Goal: Task Accomplishment & Management: Use online tool/utility

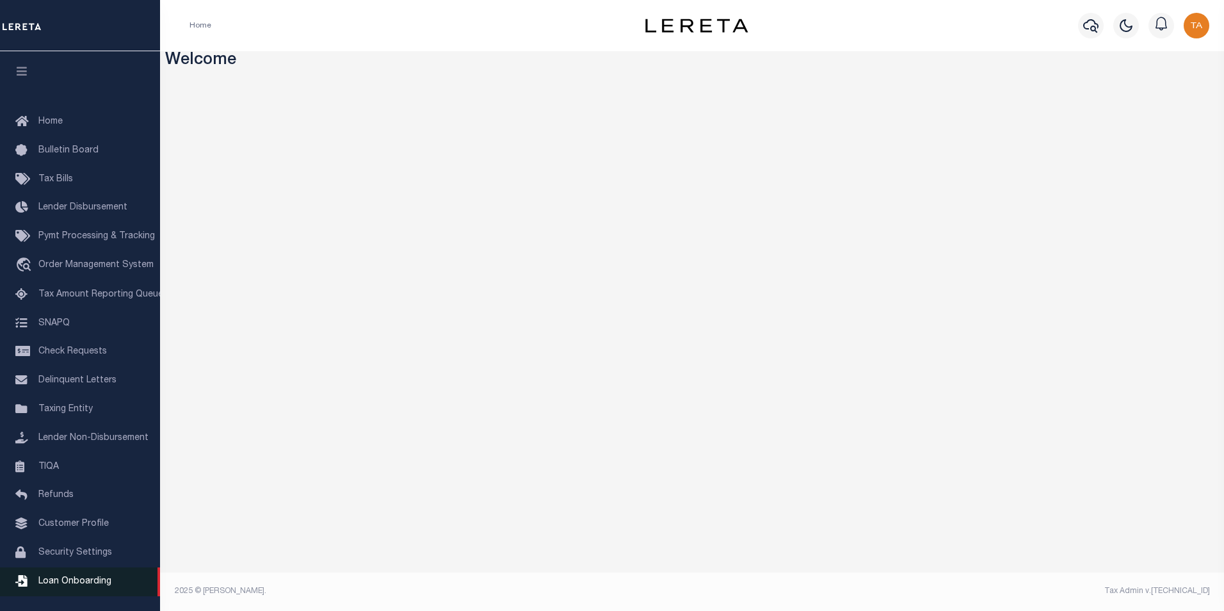
click at [85, 586] on span "Loan Onboarding" at bounding box center [74, 581] width 73 height 9
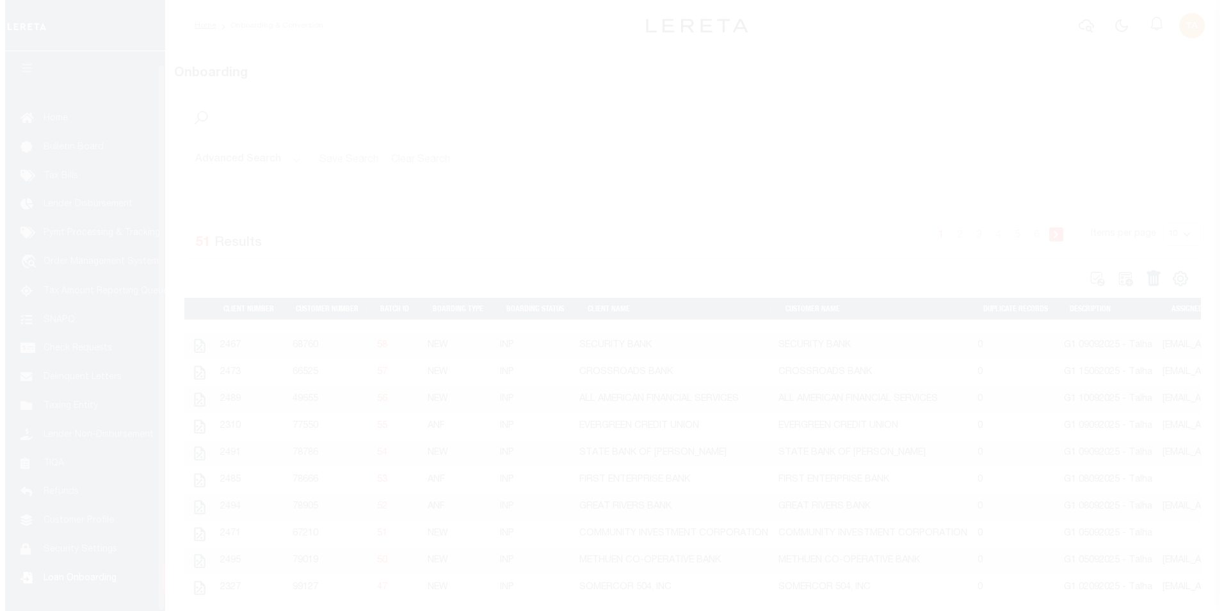
scroll to position [13, 0]
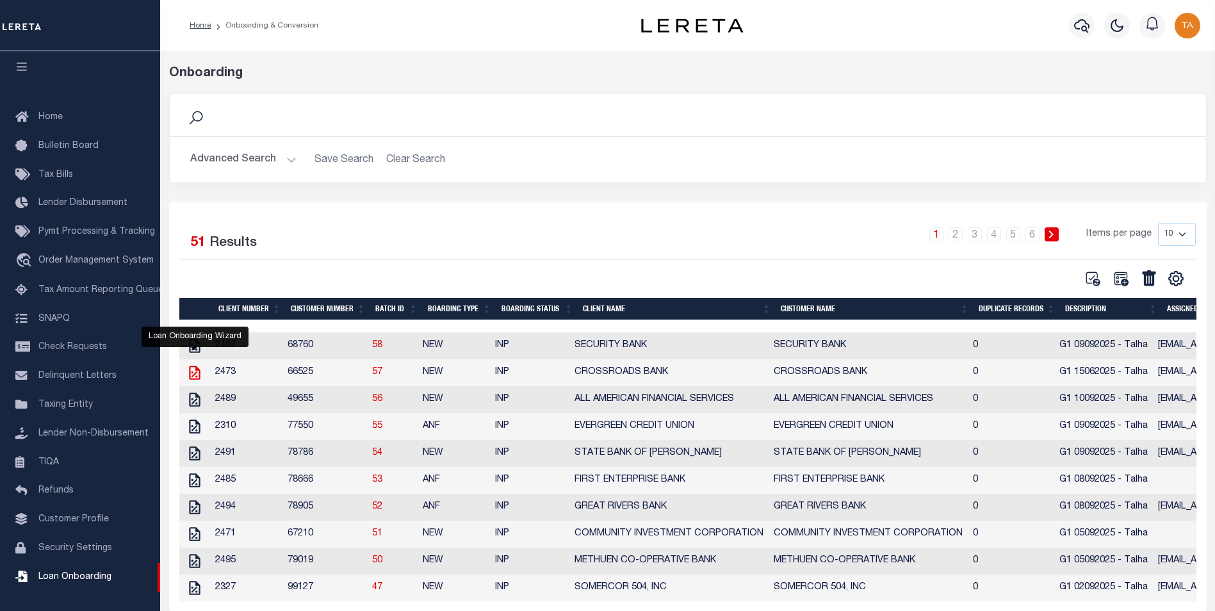
click at [195, 381] on icon "" at bounding box center [194, 372] width 17 height 17
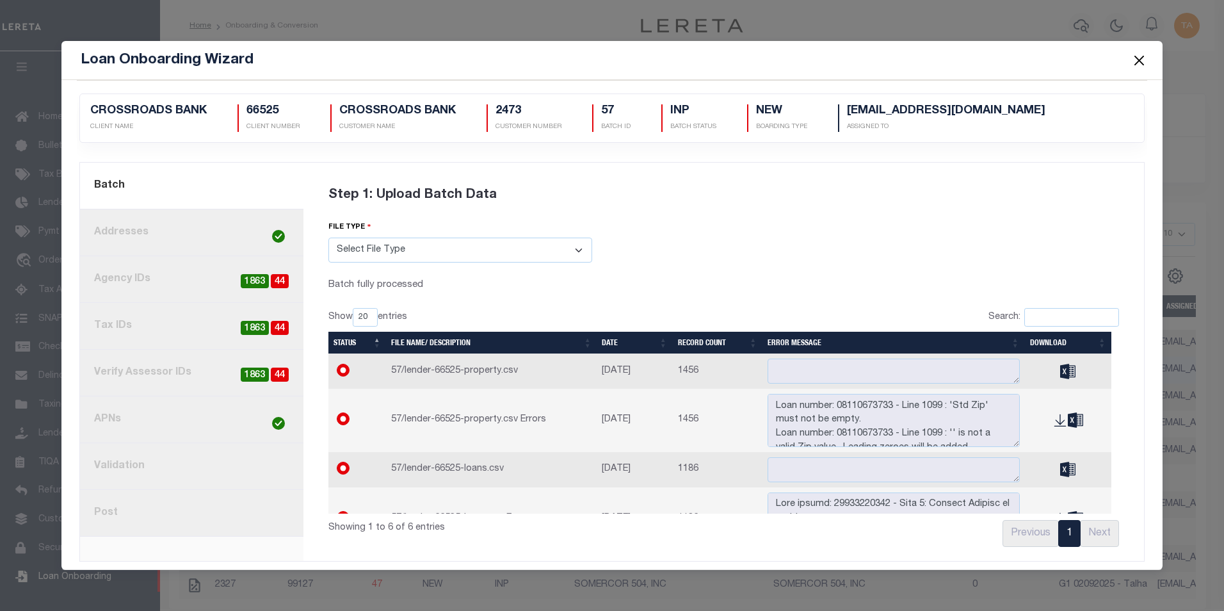
click at [114, 514] on link "8. Post" at bounding box center [191, 513] width 223 height 47
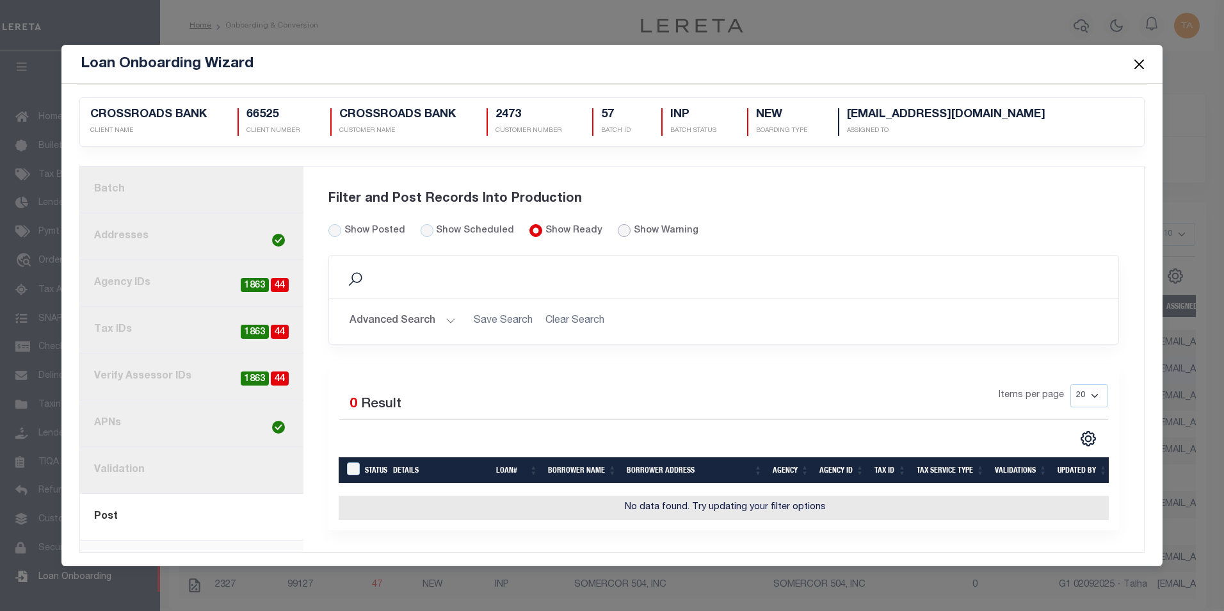
click at [618, 229] on input "radio" at bounding box center [624, 230] width 13 height 13
radio input "true"
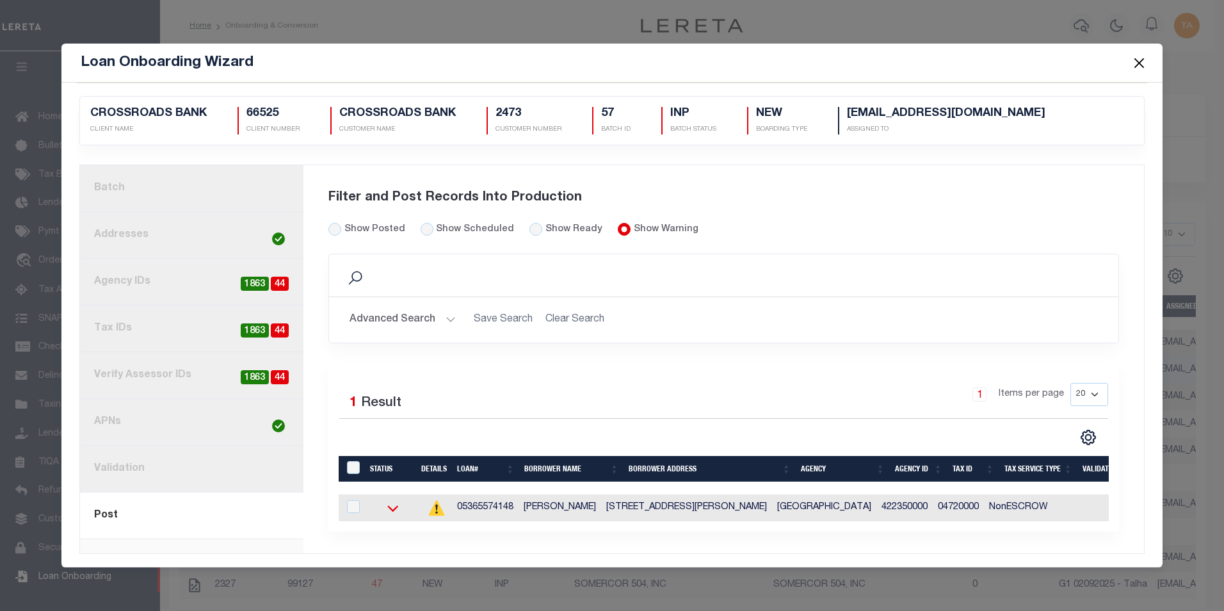
click at [387, 507] on icon at bounding box center [392, 508] width 11 height 6
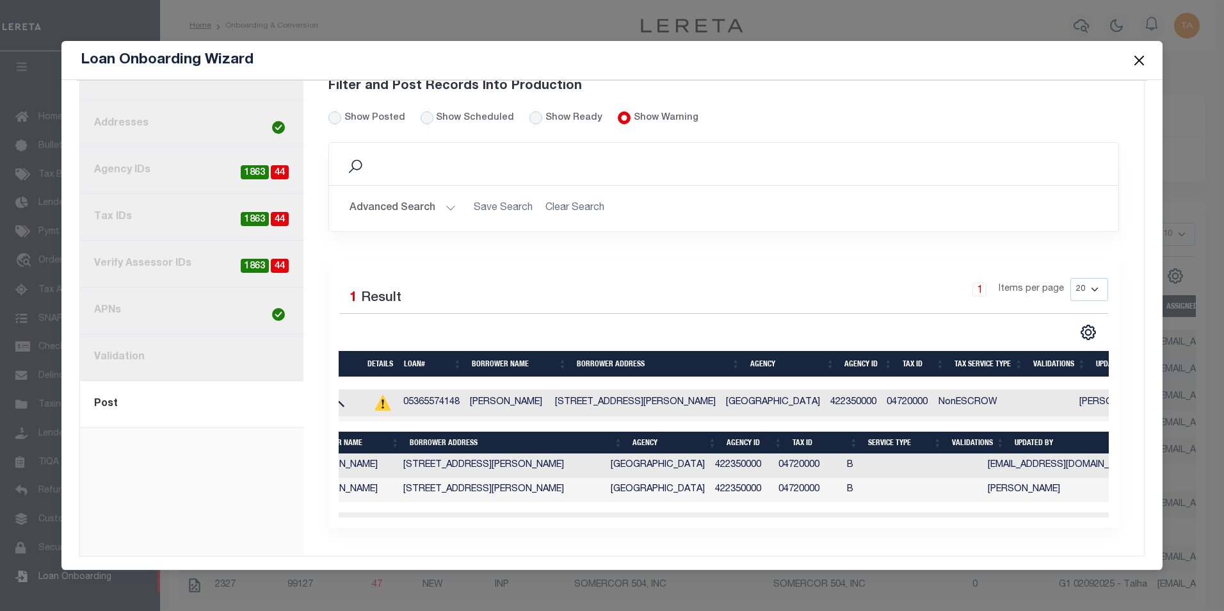
scroll to position [0, 0]
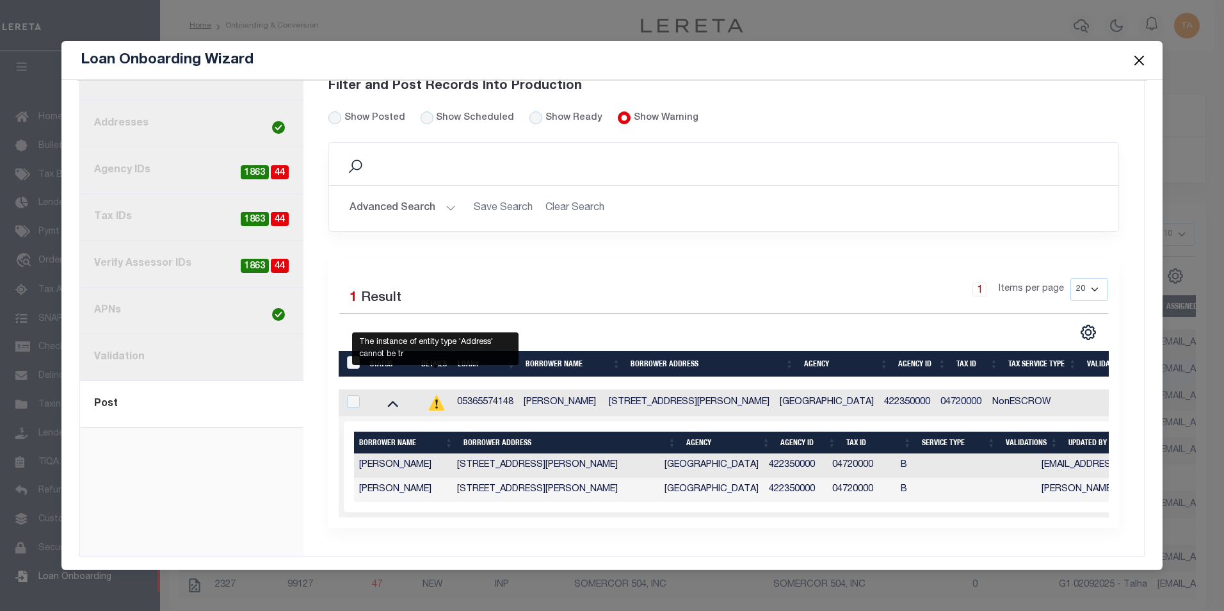
click at [434, 396] on icon "" at bounding box center [435, 402] width 15 height 15
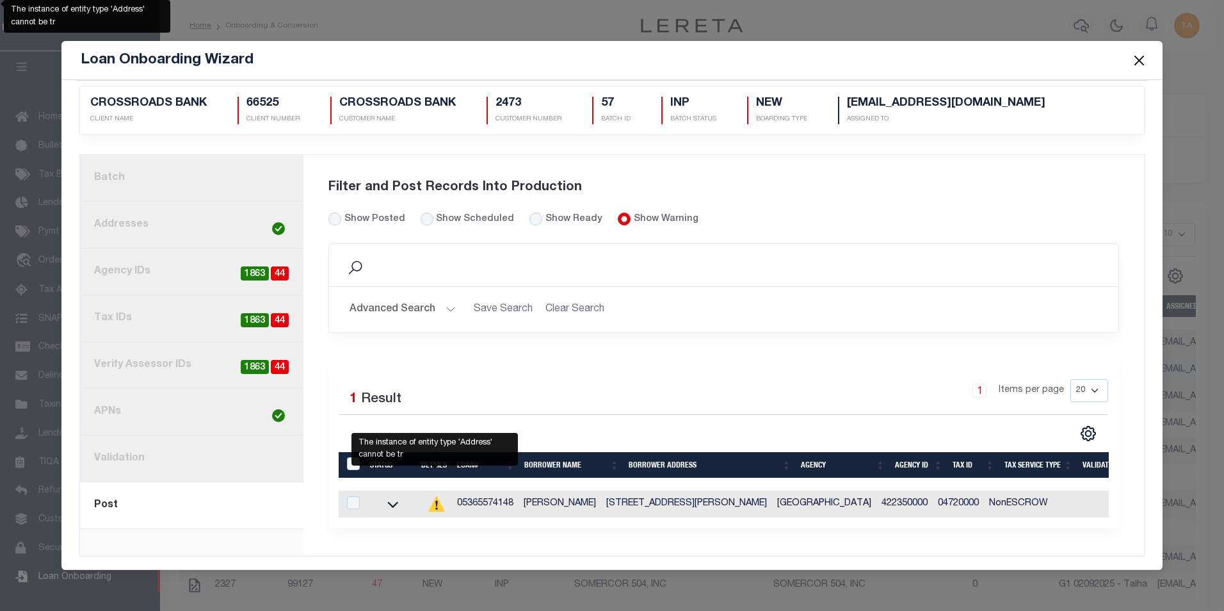
click at [435, 501] on icon at bounding box center [436, 504] width 2 height 6
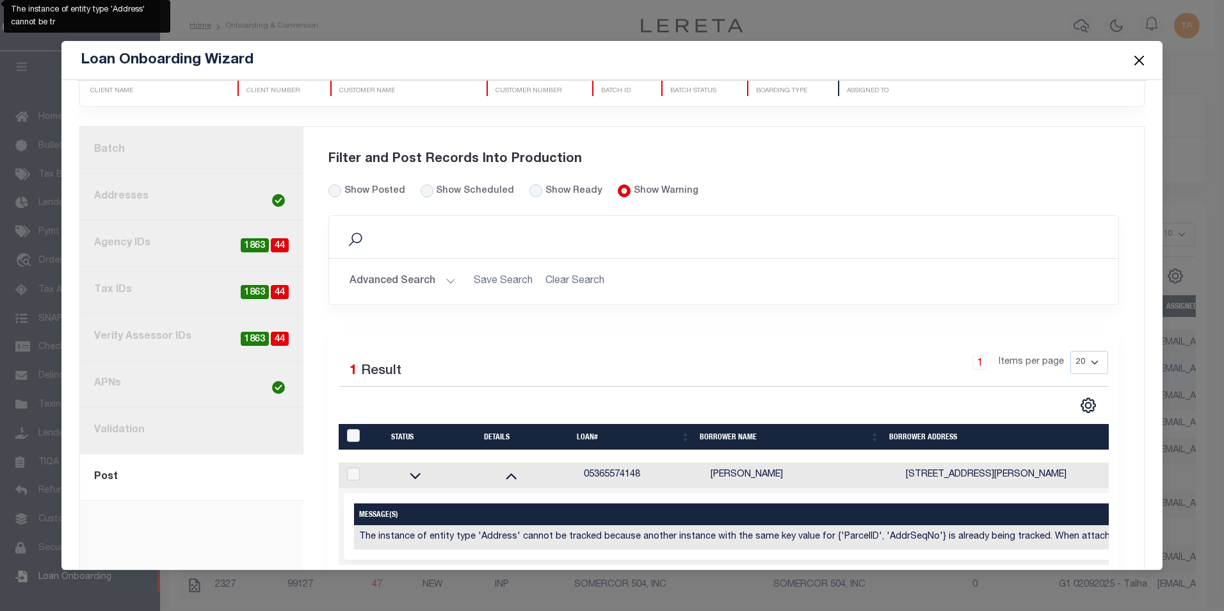
scroll to position [0, 0]
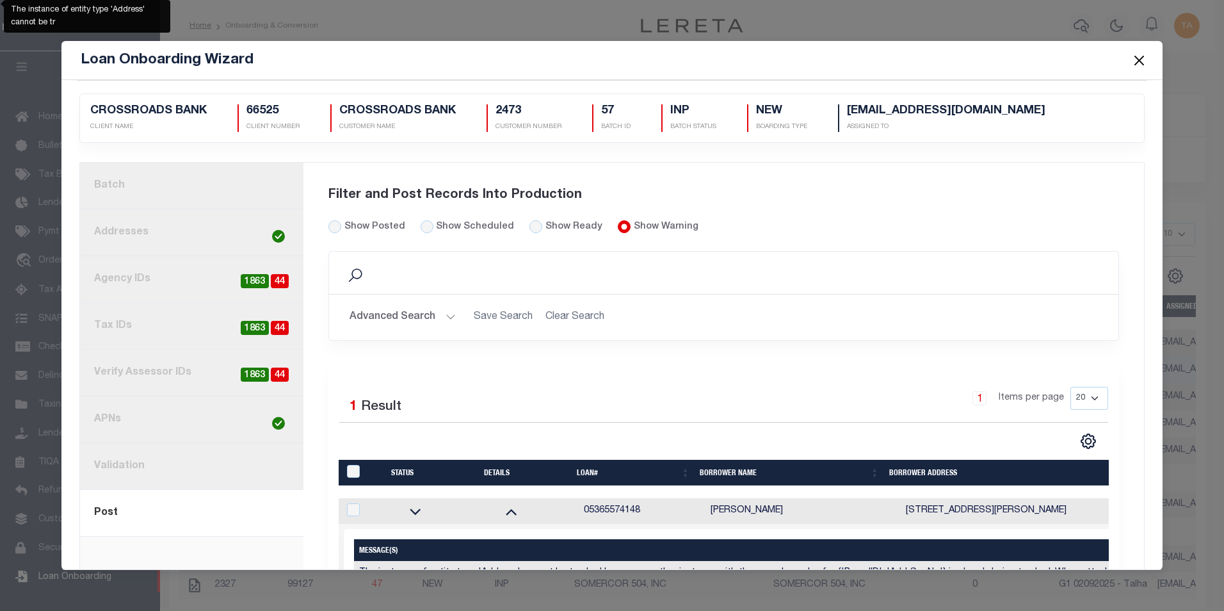
click at [264, 111] on h5 "66525" at bounding box center [273, 111] width 53 height 14
copy h5 "66525"
click at [353, 469] on input "LoanPrepID" at bounding box center [353, 471] width 13 height 13
checkbox input "true"
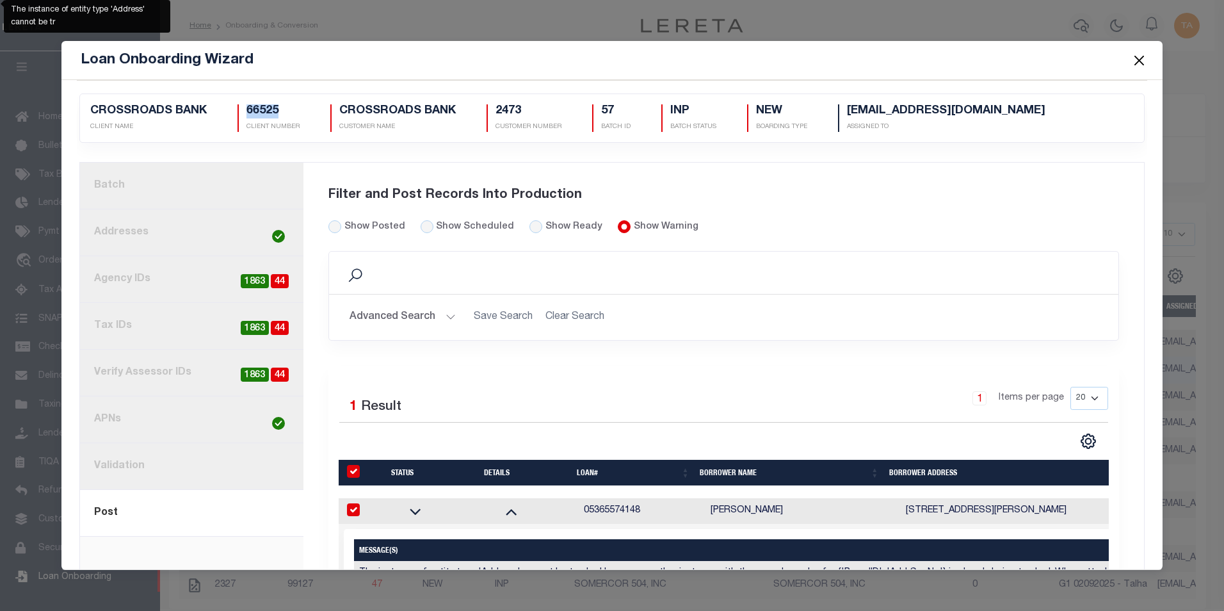
checkbox input "true"
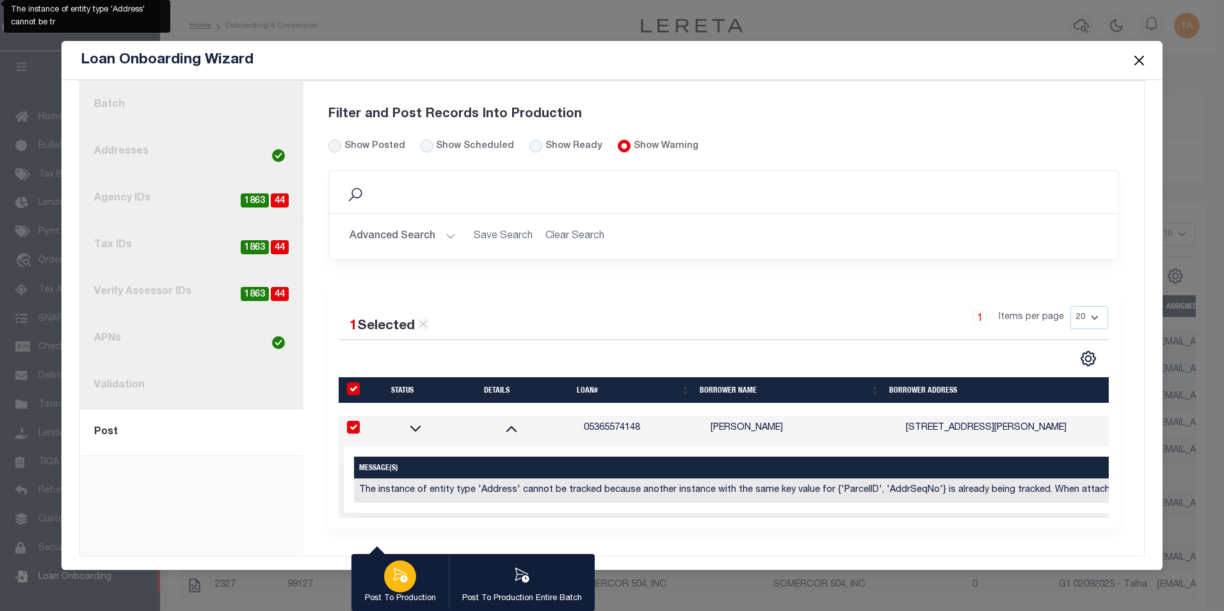
click at [400, 580] on icon "button" at bounding box center [401, 574] width 14 height 15
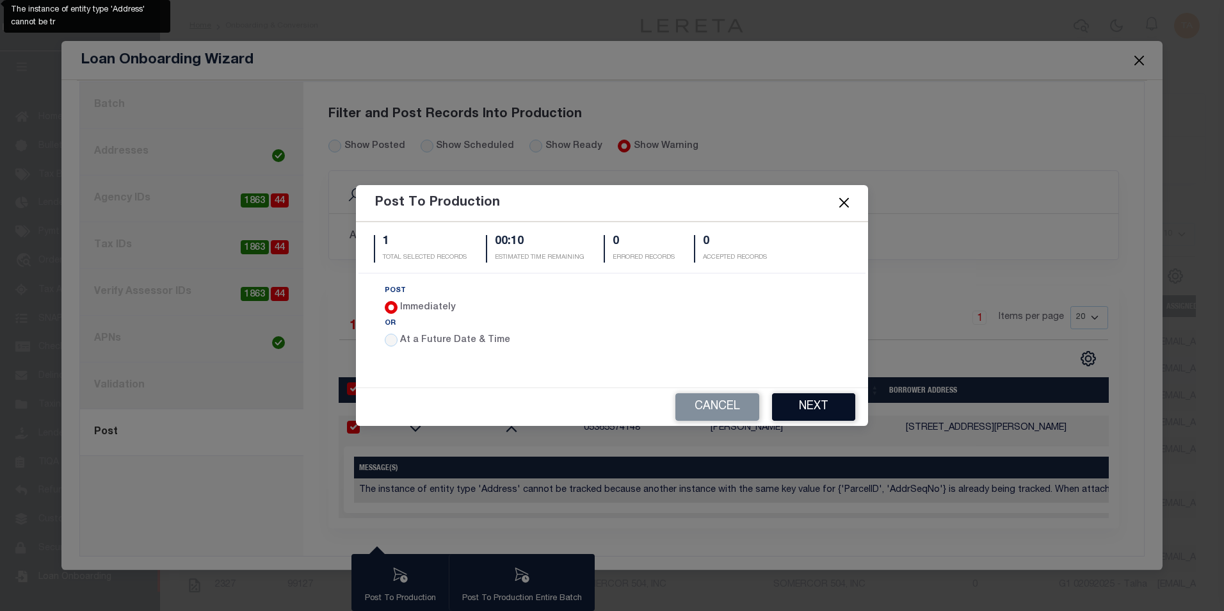
click at [829, 410] on button "Next" at bounding box center [813, 407] width 83 height 28
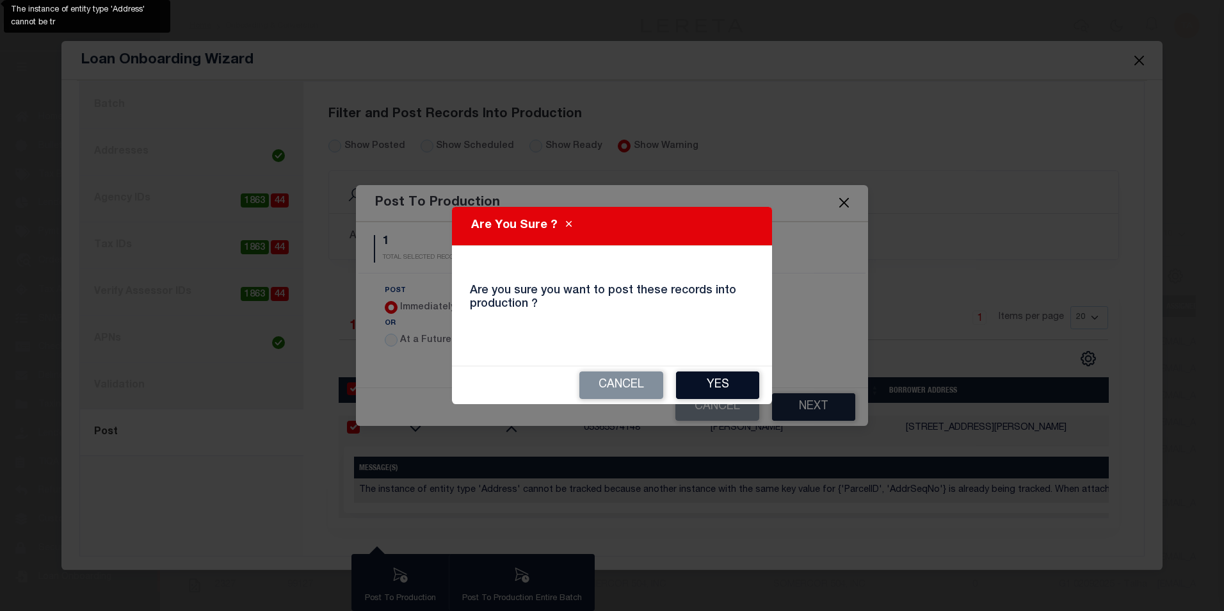
click at [735, 389] on button "Yes" at bounding box center [717, 385] width 83 height 28
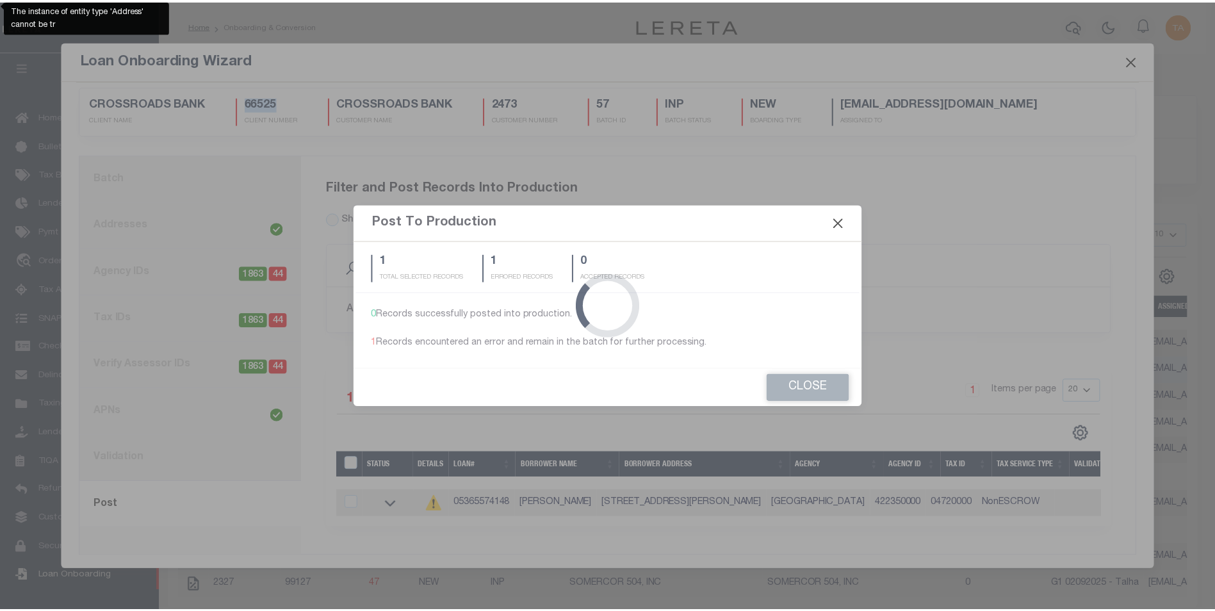
scroll to position [18, 0]
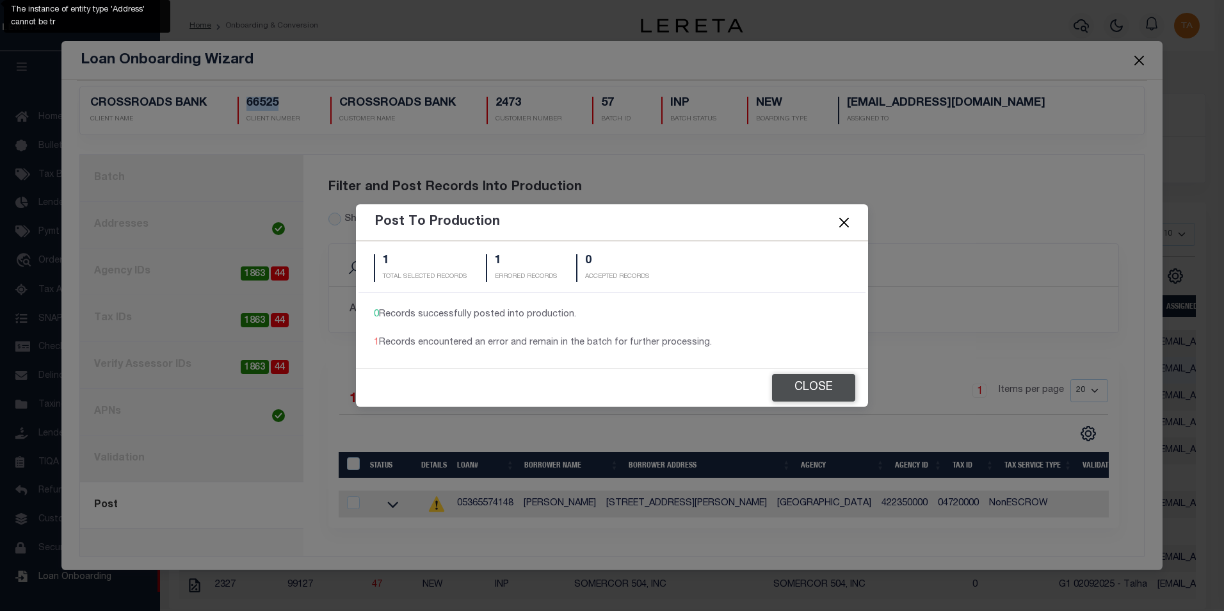
click at [826, 383] on button "Close" at bounding box center [813, 388] width 83 height 28
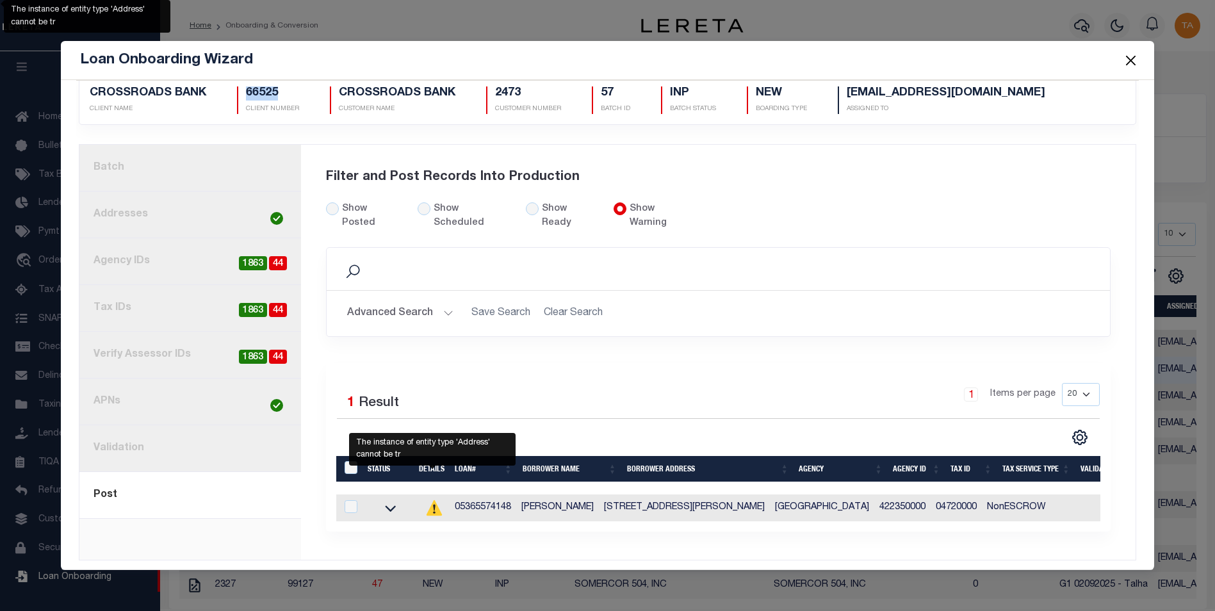
click at [432, 500] on icon at bounding box center [433, 507] width 15 height 15
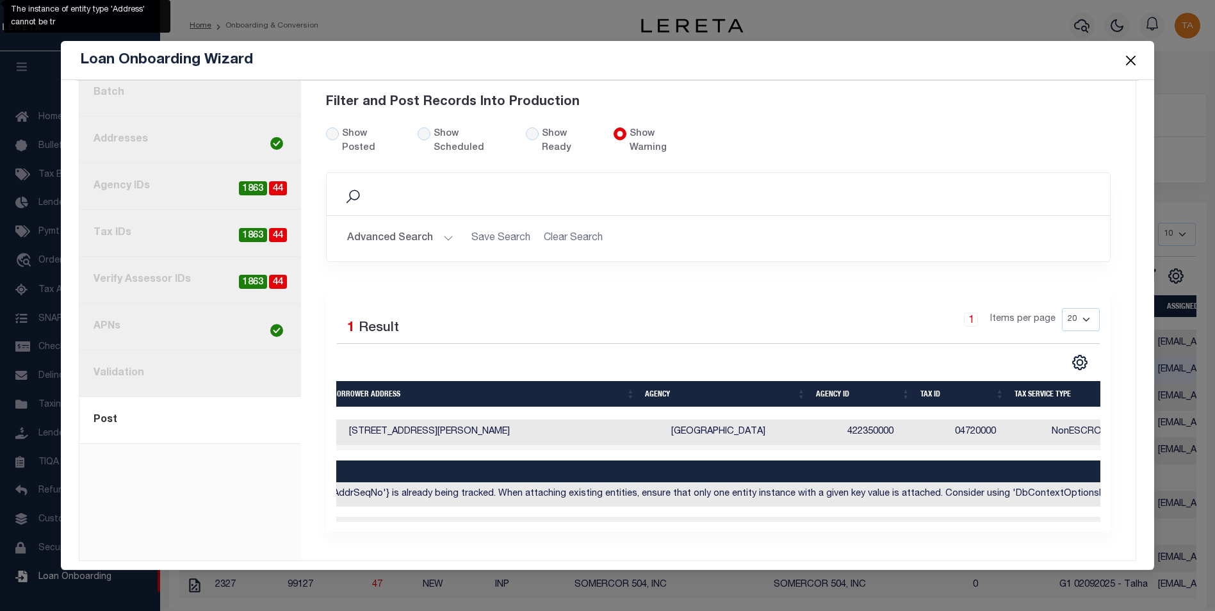
scroll to position [0, 631]
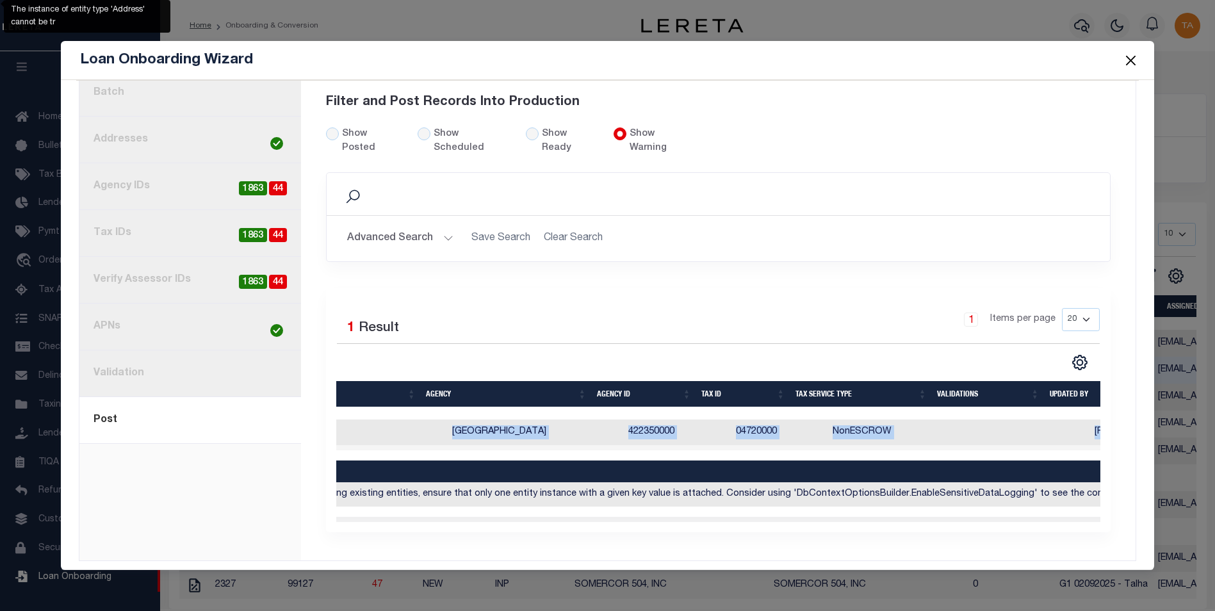
drag, startPoint x: 758, startPoint y: 508, endPoint x: 638, endPoint y: 514, distance: 119.9
click at [638, 514] on div "Status Details Loan# Borrower Name Borrower Address Agency Agency ID Tax ID Tax…" at bounding box center [718, 470] width 764 height 102
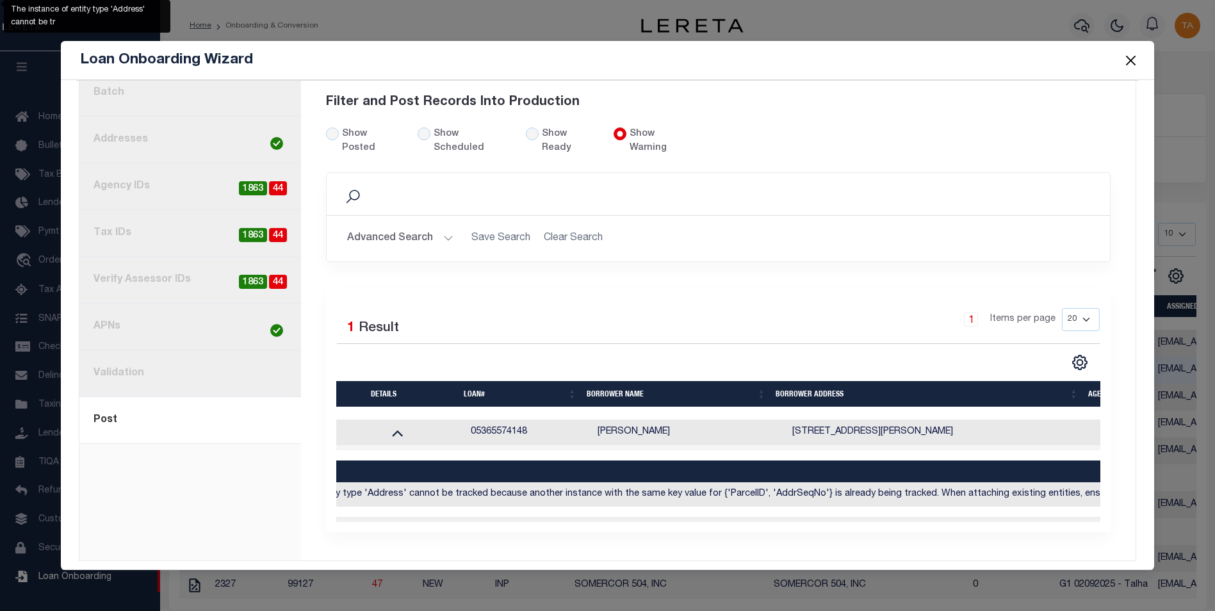
drag, startPoint x: 549, startPoint y: 518, endPoint x: 993, endPoint y: 512, distance: 443.8
click at [993, 512] on div "1 Selected 1 Result 1 Items per page 20 40 60 100 200" at bounding box center [718, 410] width 784 height 245
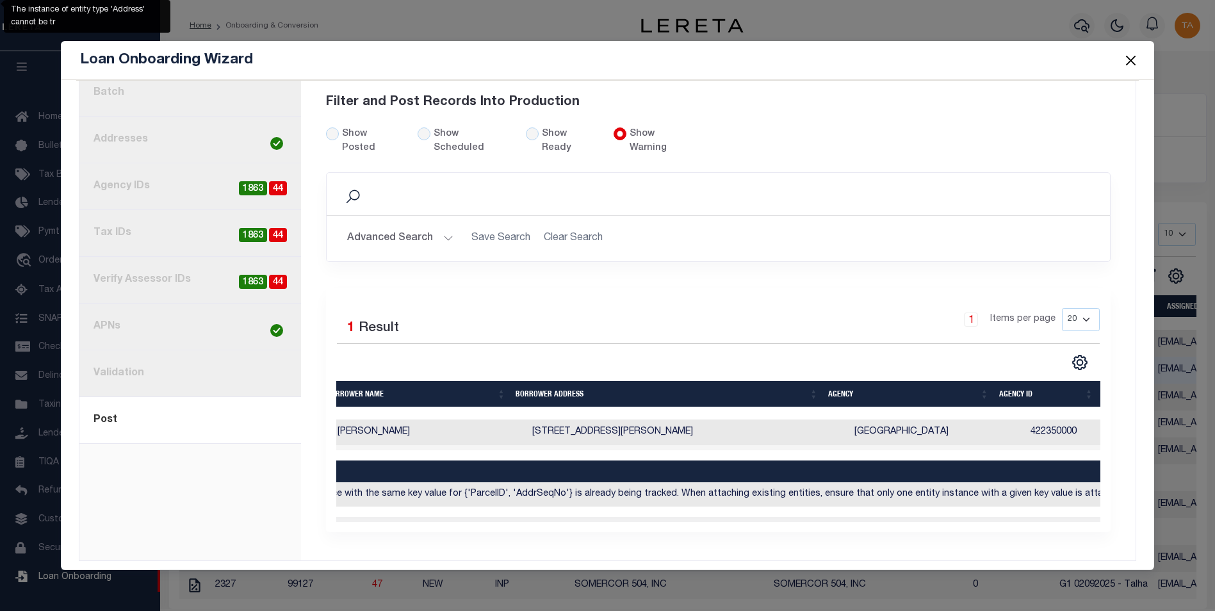
scroll to position [0, 0]
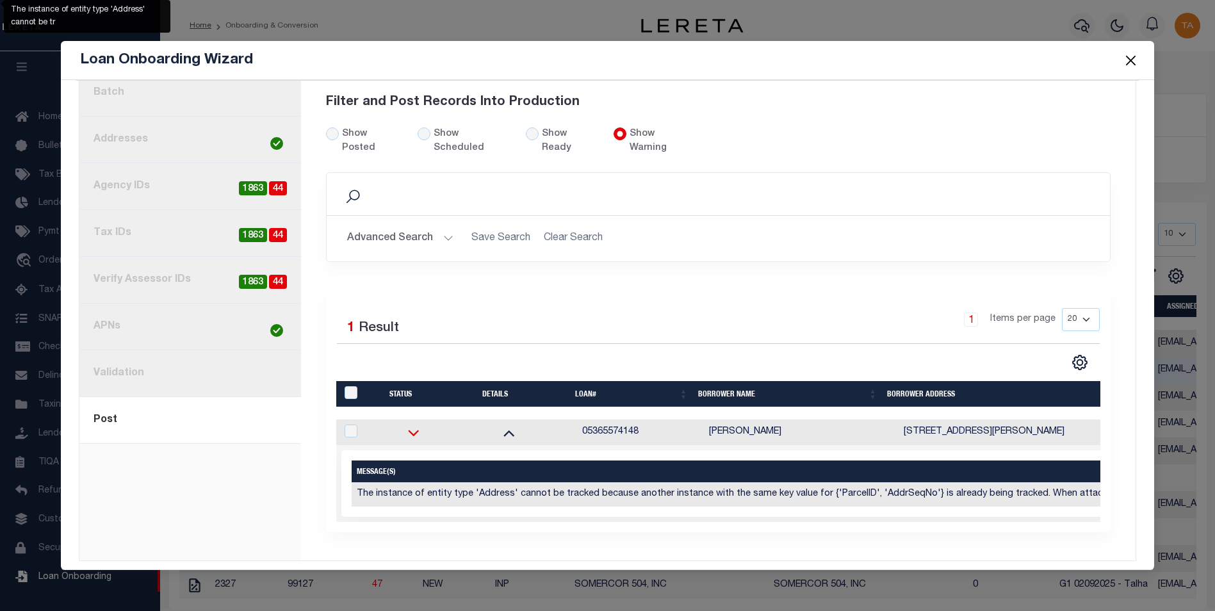
click at [408, 430] on icon at bounding box center [413, 433] width 11 height 6
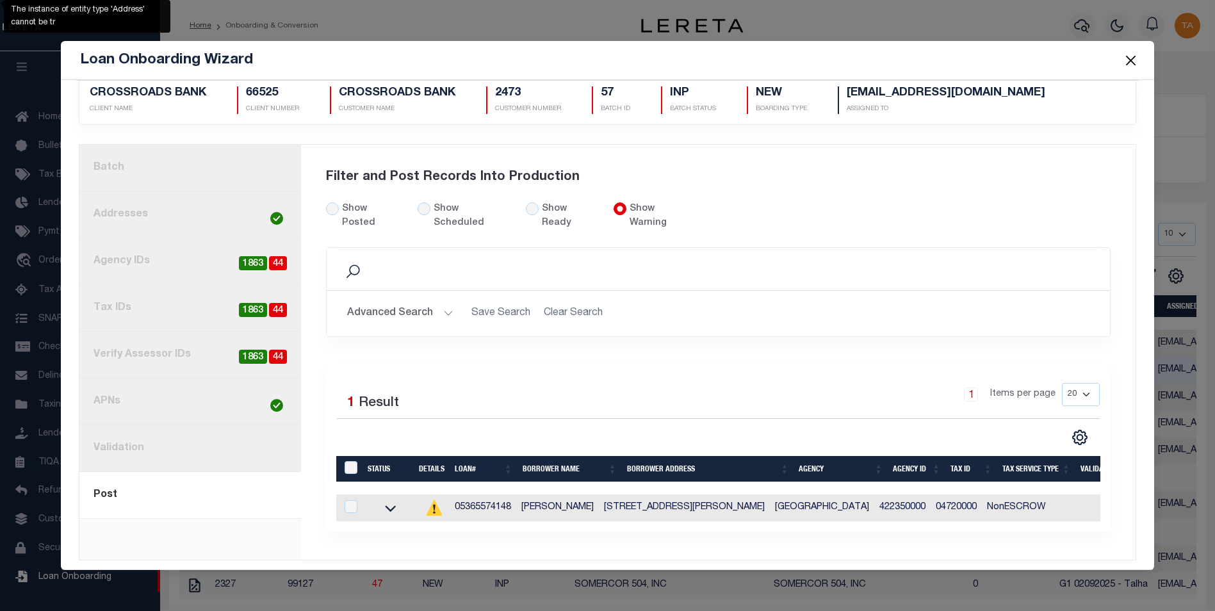
click at [1133, 60] on button "Close" at bounding box center [1130, 60] width 17 height 17
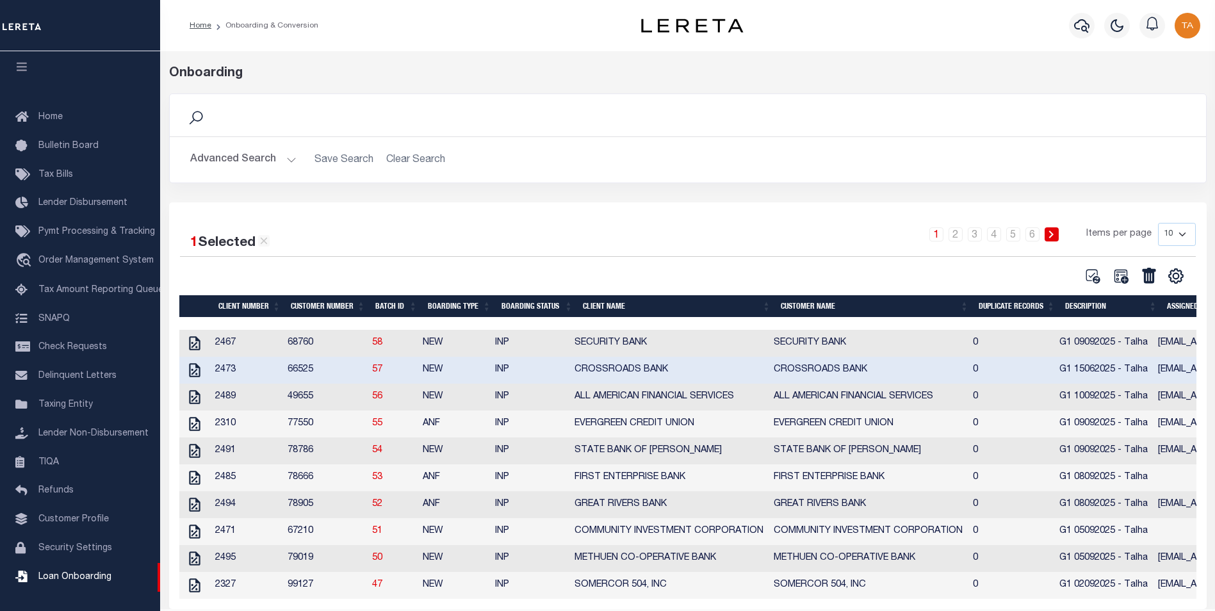
click at [270, 165] on button "Advanced Search" at bounding box center [243, 159] width 106 height 25
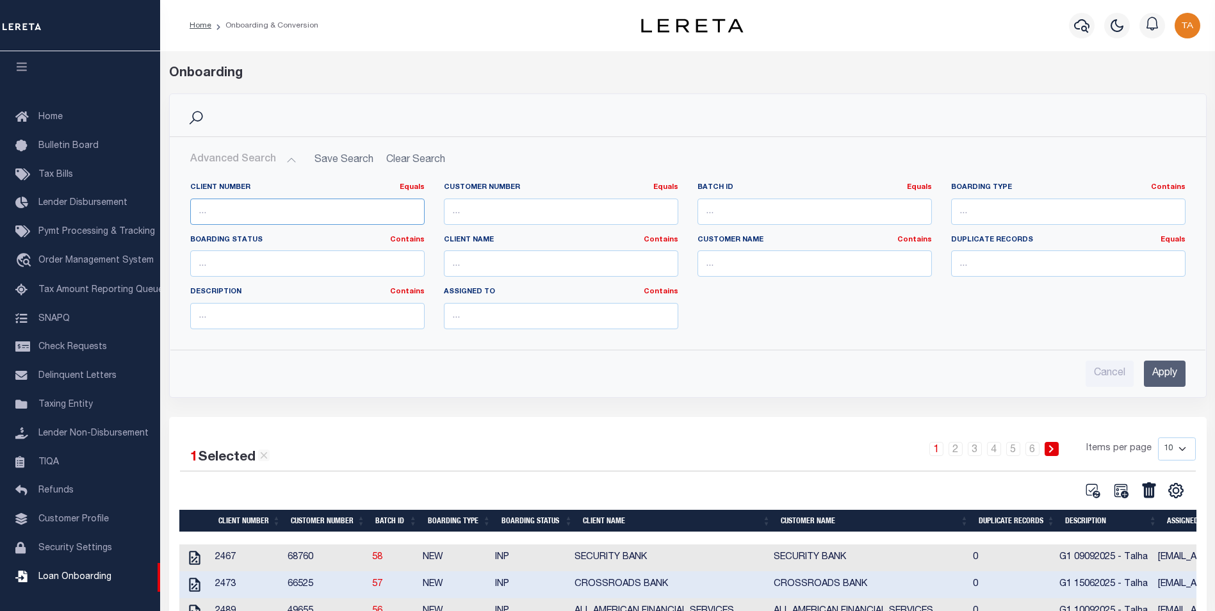
click at [257, 209] on input "number" at bounding box center [307, 212] width 234 height 26
click at [239, 216] on input "number" at bounding box center [307, 212] width 234 height 26
paste input "69493"
type input "69493"
click at [1180, 375] on input "Apply" at bounding box center [1165, 374] width 42 height 26
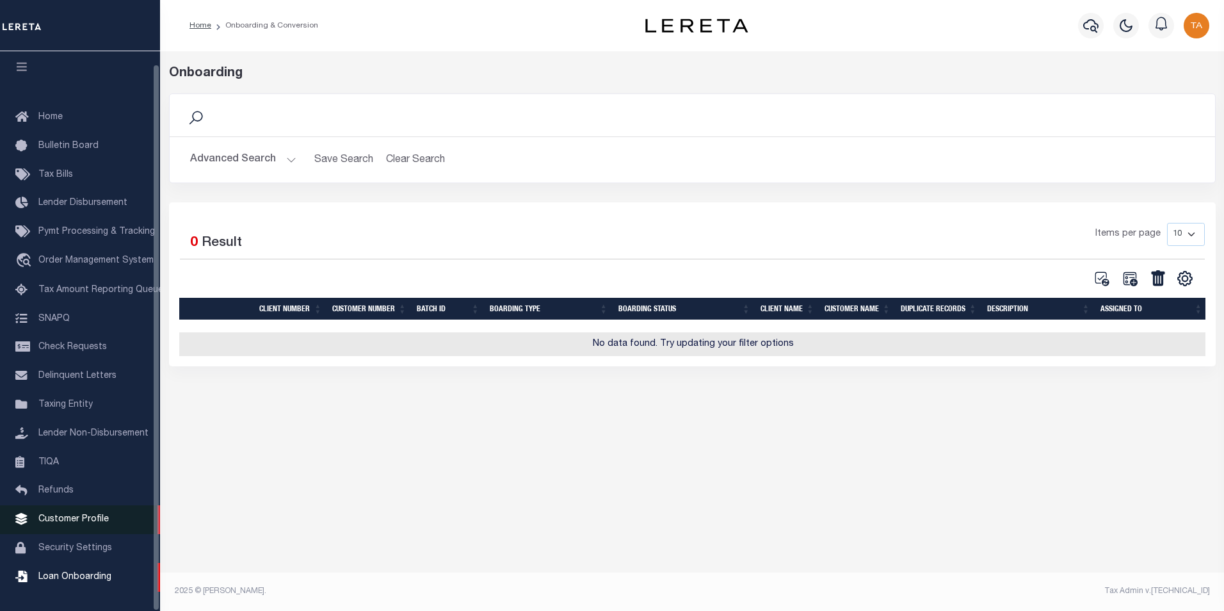
click at [78, 521] on span "Customer Profile" at bounding box center [73, 519] width 70 height 9
